Goal: Transaction & Acquisition: Purchase product/service

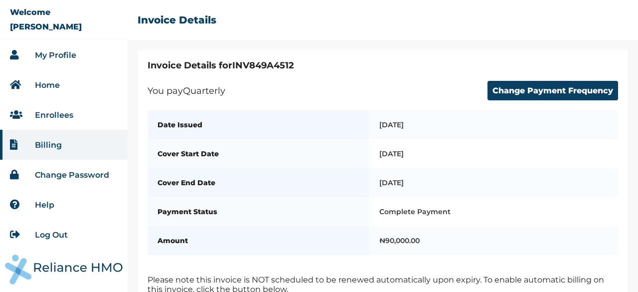
click at [66, 43] on li "My Profile" at bounding box center [64, 55] width 128 height 30
click at [60, 60] on li "My Profile" at bounding box center [64, 55] width 128 height 30
click at [42, 85] on link "Home" at bounding box center [47, 84] width 25 height 9
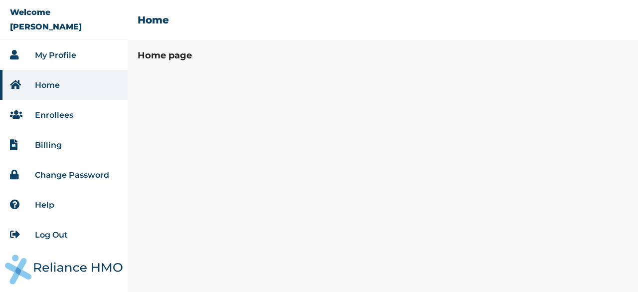
click at [56, 116] on link "Enrollees" at bounding box center [54, 114] width 38 height 9
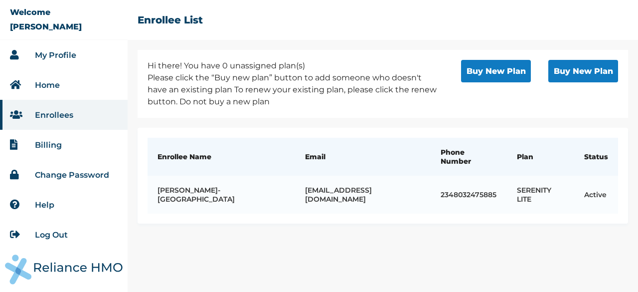
click at [54, 145] on link "Billing" at bounding box center [48, 144] width 27 height 9
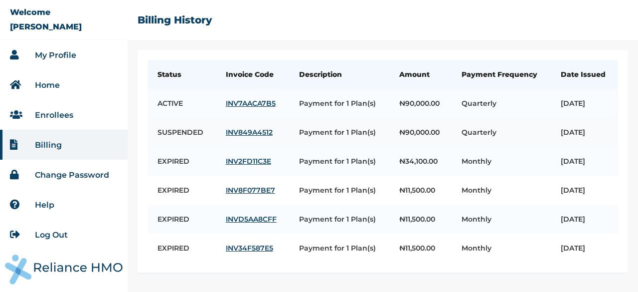
click at [243, 137] on link "INV849A4512" at bounding box center [252, 132] width 53 height 9
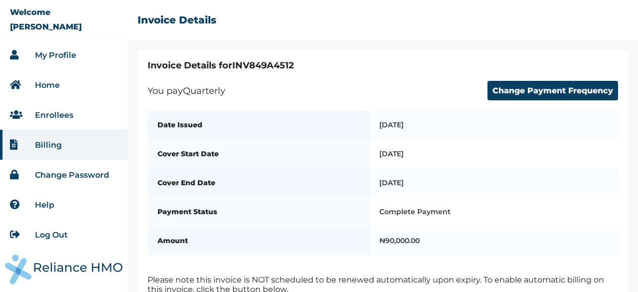
click at [72, 47] on li "My Profile" at bounding box center [64, 55] width 128 height 30
click at [43, 124] on li "Enrollees" at bounding box center [64, 115] width 128 height 30
click at [54, 83] on link "Home" at bounding box center [47, 84] width 25 height 9
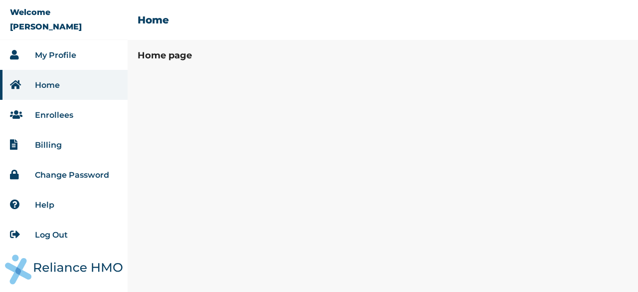
click at [54, 83] on link "Home" at bounding box center [47, 84] width 25 height 9
click at [69, 52] on link "My Profile" at bounding box center [55, 54] width 41 height 9
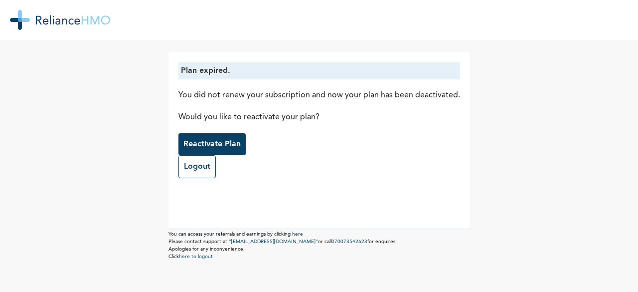
click at [208, 143] on p "Reactivate Plan" at bounding box center [211, 144] width 57 height 12
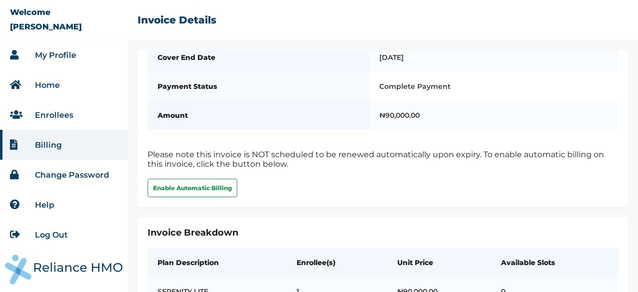
scroll to position [170, 0]
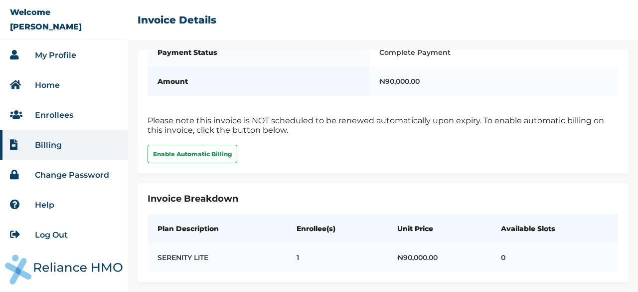
click at [611, 152] on div "Invoice Details for INV849A4512 You pay Quarterly Change Payment Frequency Date…" at bounding box center [383, 32] width 491 height 282
click at [607, 154] on div "Invoice Details for INV849A4512 You pay Quarterly Change Payment Frequency Date…" at bounding box center [383, 32] width 491 height 282
click at [392, 183] on div "Invoice Breakdown Plan Description Enrollee(s) Unit Price Available Slots SEREN…" at bounding box center [383, 232] width 491 height 99
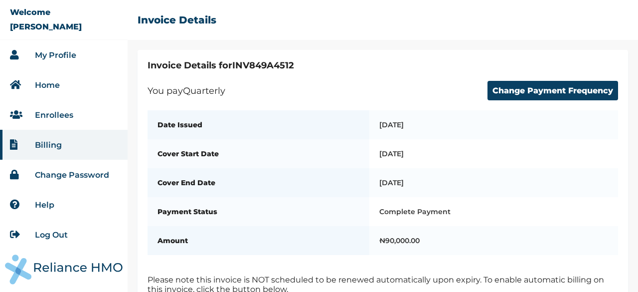
scroll to position [0, 0]
click at [614, 71] on div "Invoice Details for INV849A4512 You pay Quarterly Change Payment Frequency Date…" at bounding box center [383, 191] width 491 height 282
click at [588, 77] on div "Invoice Details for INV849A4512 You pay Quarterly Change Payment Frequency Date…" at bounding box center [383, 191] width 491 height 282
click at [269, 13] on div "☰ Invoice Details" at bounding box center [383, 25] width 510 height 50
click at [37, 54] on link "My Profile" at bounding box center [55, 54] width 41 height 9
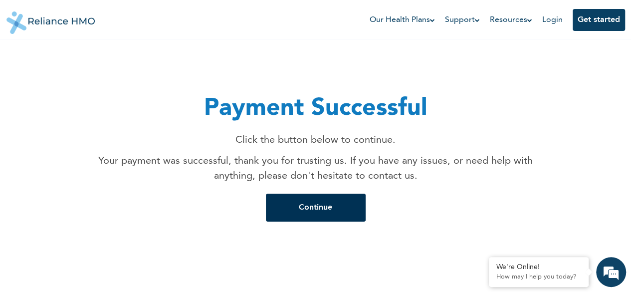
click at [343, 213] on button "Continue" at bounding box center [316, 207] width 100 height 28
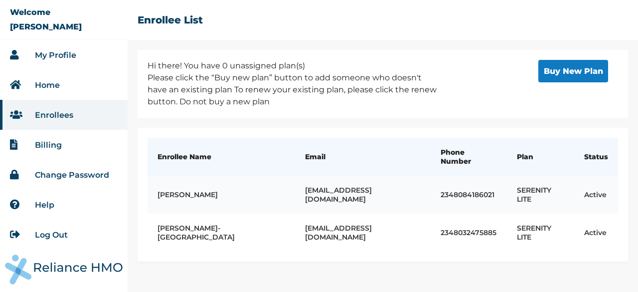
click at [597, 183] on td "active" at bounding box center [596, 194] width 44 height 38
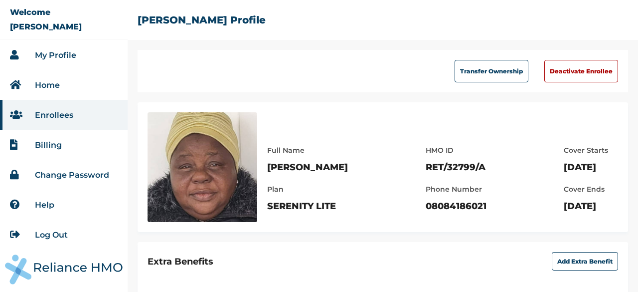
click at [357, 153] on div "Full Name [PERSON_NAME] Plan SERENITY LITE HMO ID RET/32799/A Phone Number 0808…" at bounding box center [442, 173] width 351 height 78
click at [52, 116] on link "Enrollees" at bounding box center [54, 114] width 38 height 9
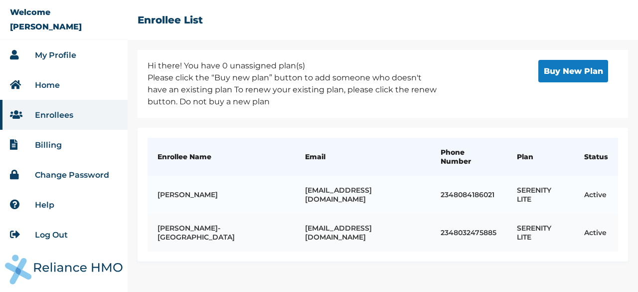
click at [295, 213] on td "[EMAIL_ADDRESS][DOMAIN_NAME]" at bounding box center [363, 232] width 136 height 38
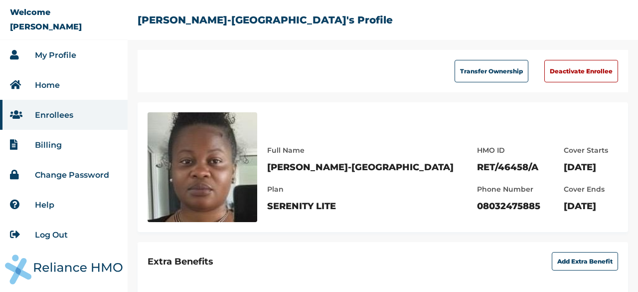
click at [74, 60] on li "My Profile" at bounding box center [64, 55] width 128 height 30
